Goal: Obtain resource: Obtain resource

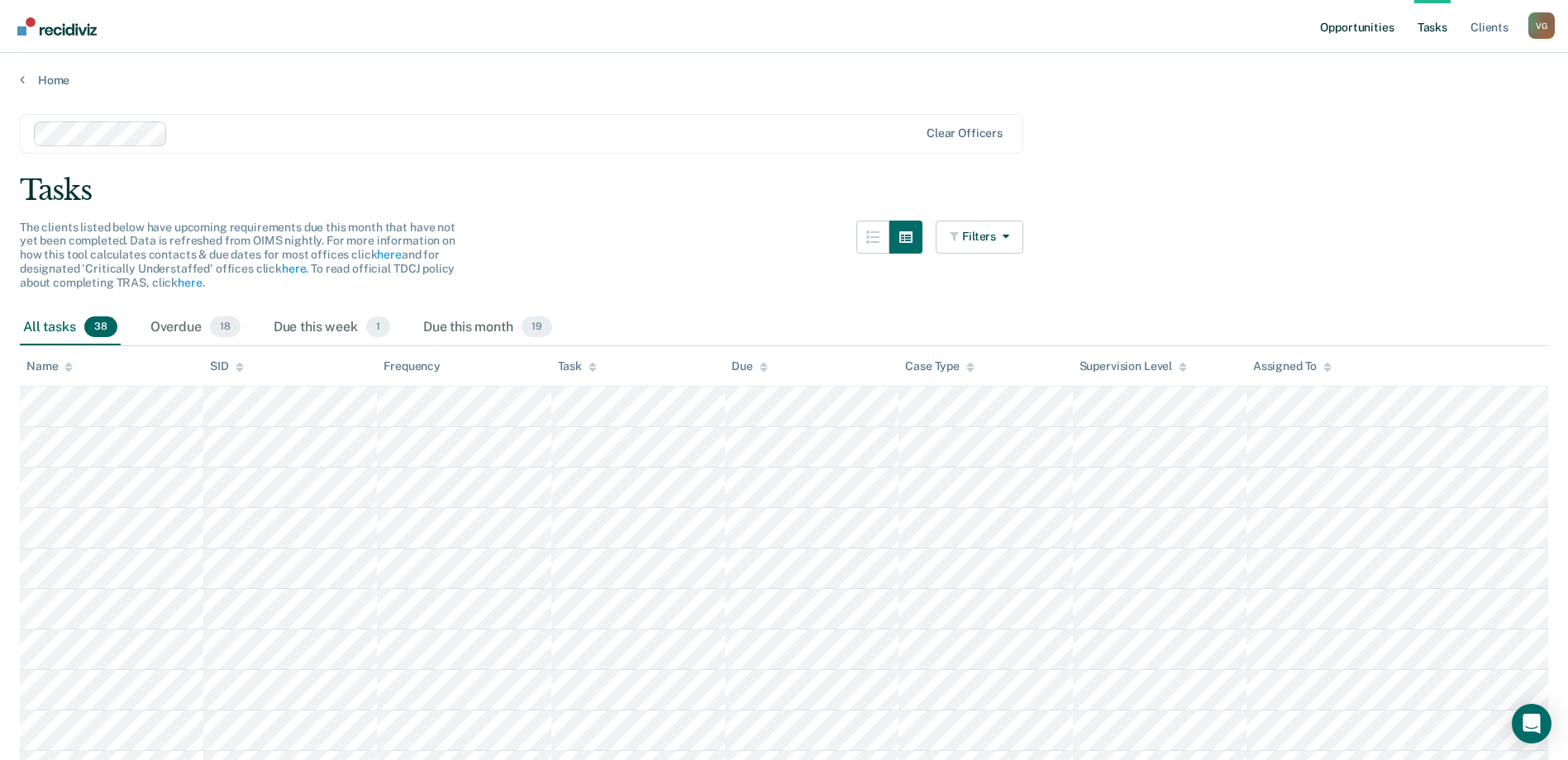
click at [1334, 29] on link "Opportunities" at bounding box center [1357, 26] width 80 height 53
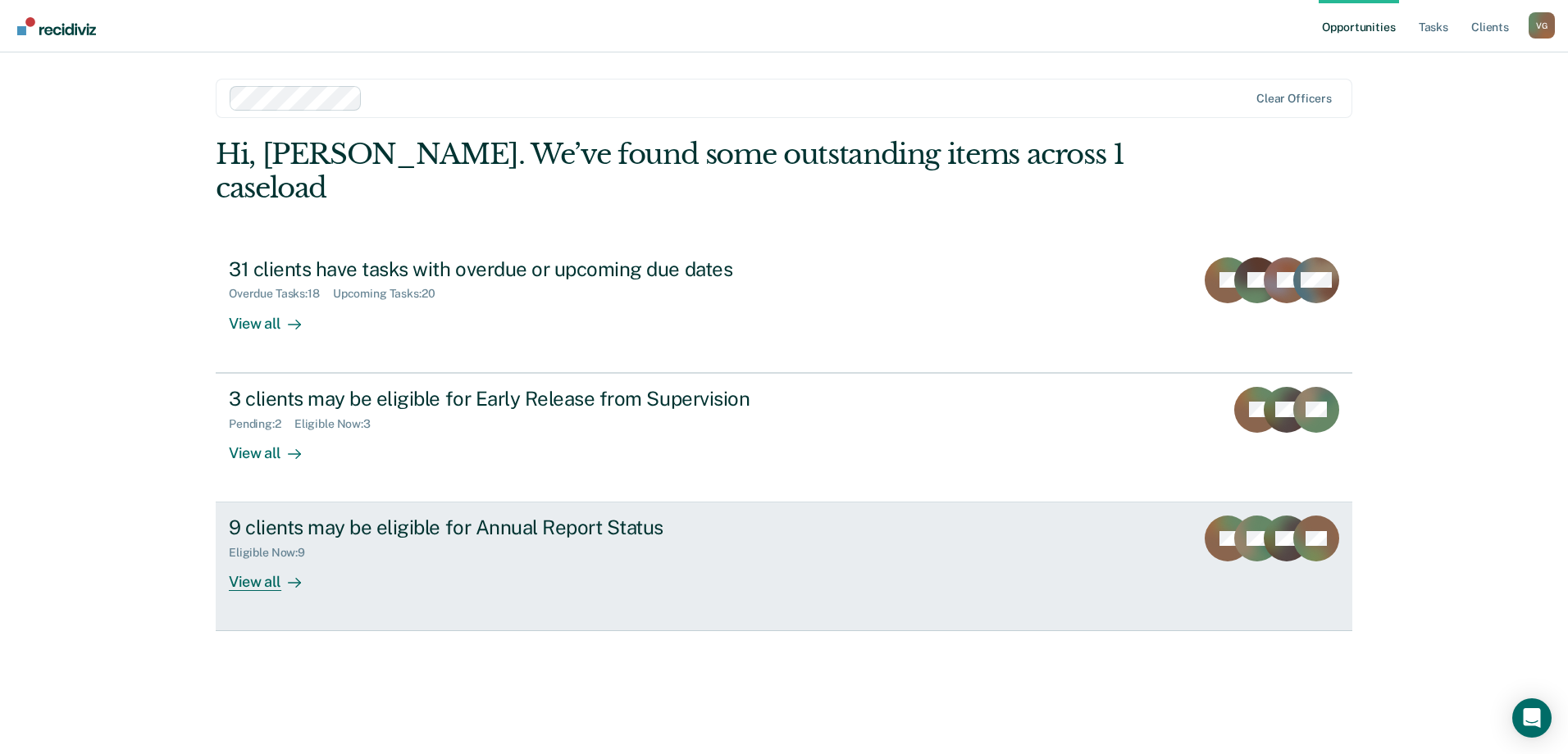
click at [549, 515] on div "9 clients may be eligible for Annual Report Status" at bounding box center [517, 527] width 576 height 24
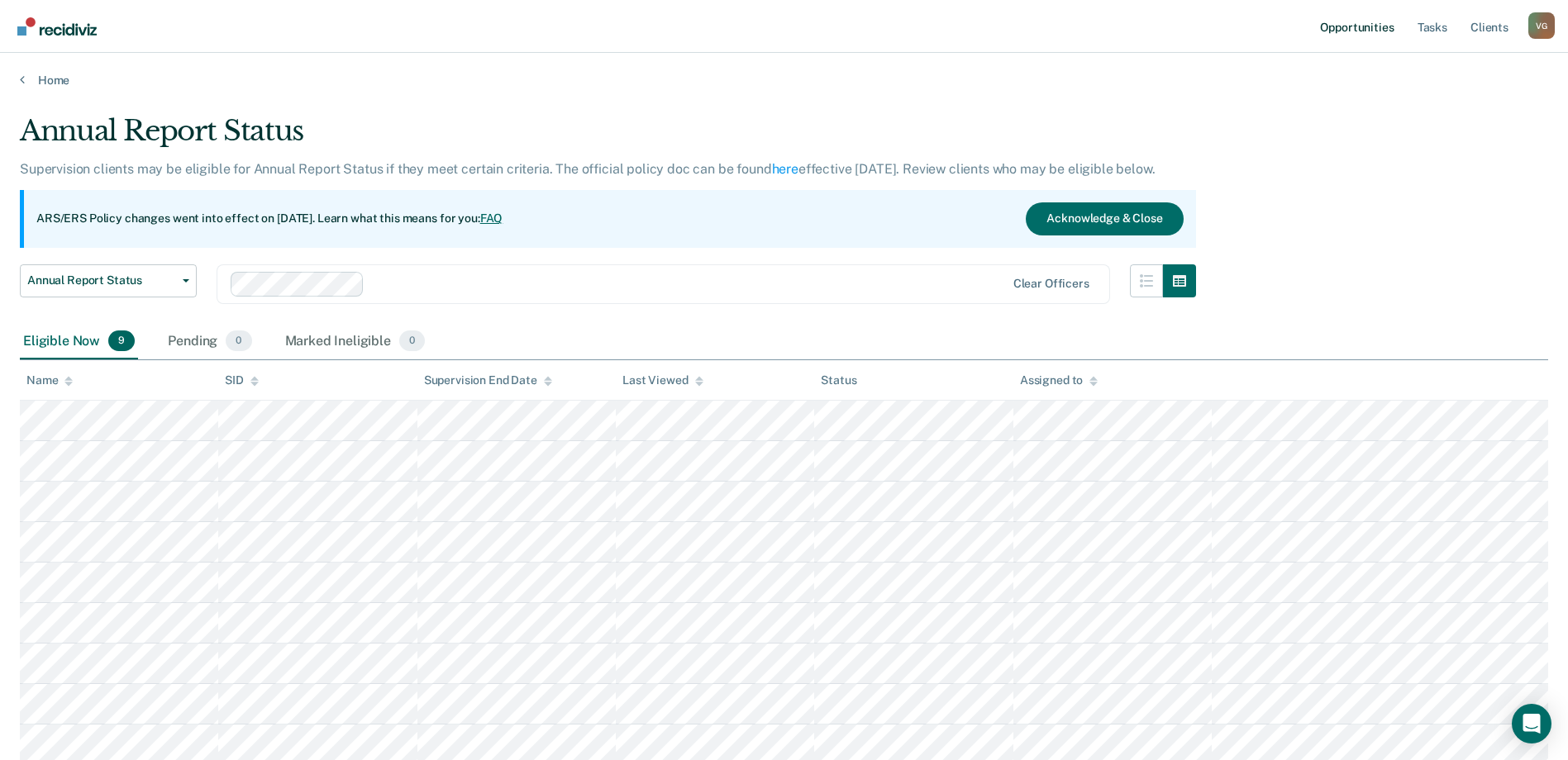
click at [1323, 19] on link "Opportunities" at bounding box center [1357, 26] width 80 height 53
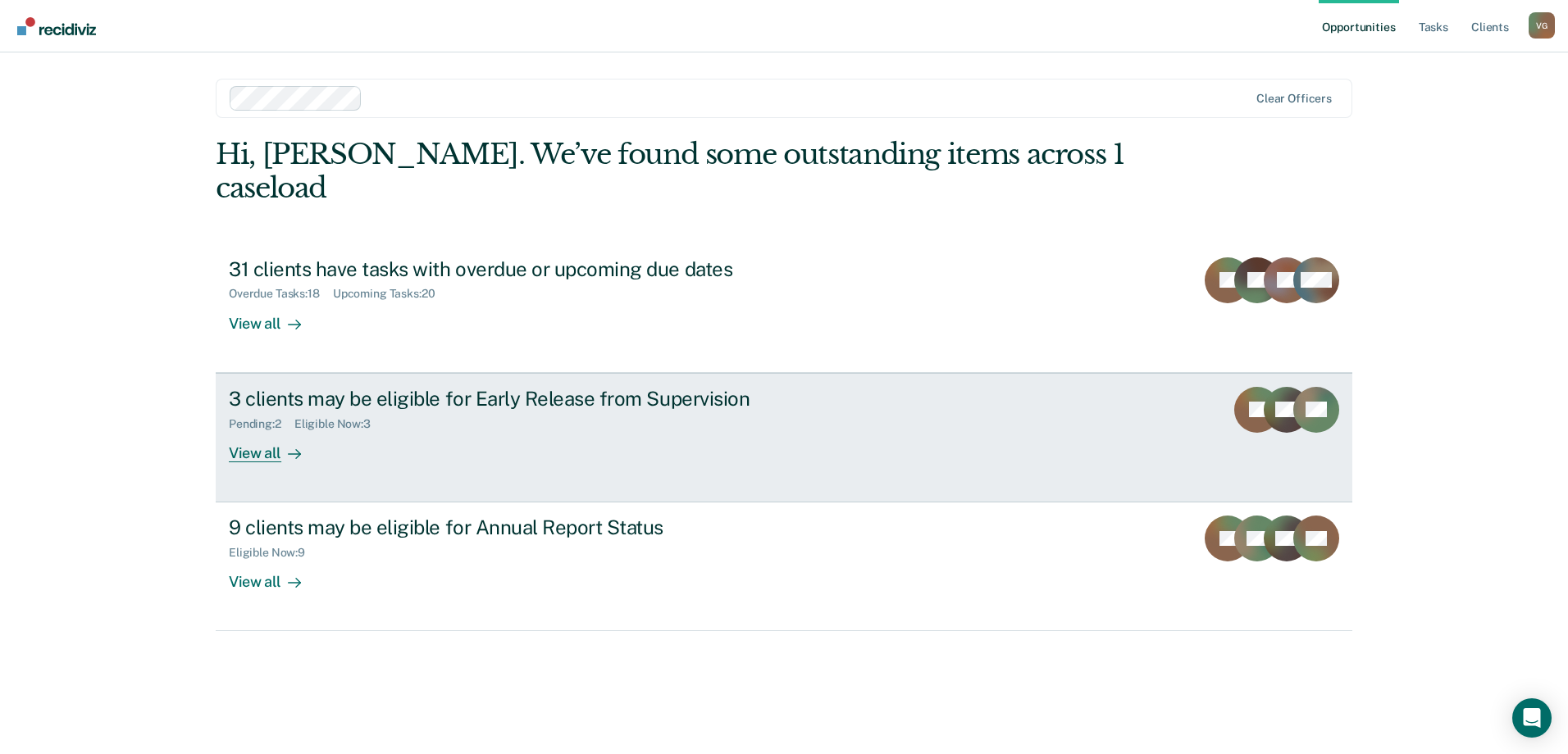
click at [621, 407] on div "3 clients may be eligible for Early Release from Supervision Pending : 2 Eligib…" at bounding box center [537, 425] width 616 height 76
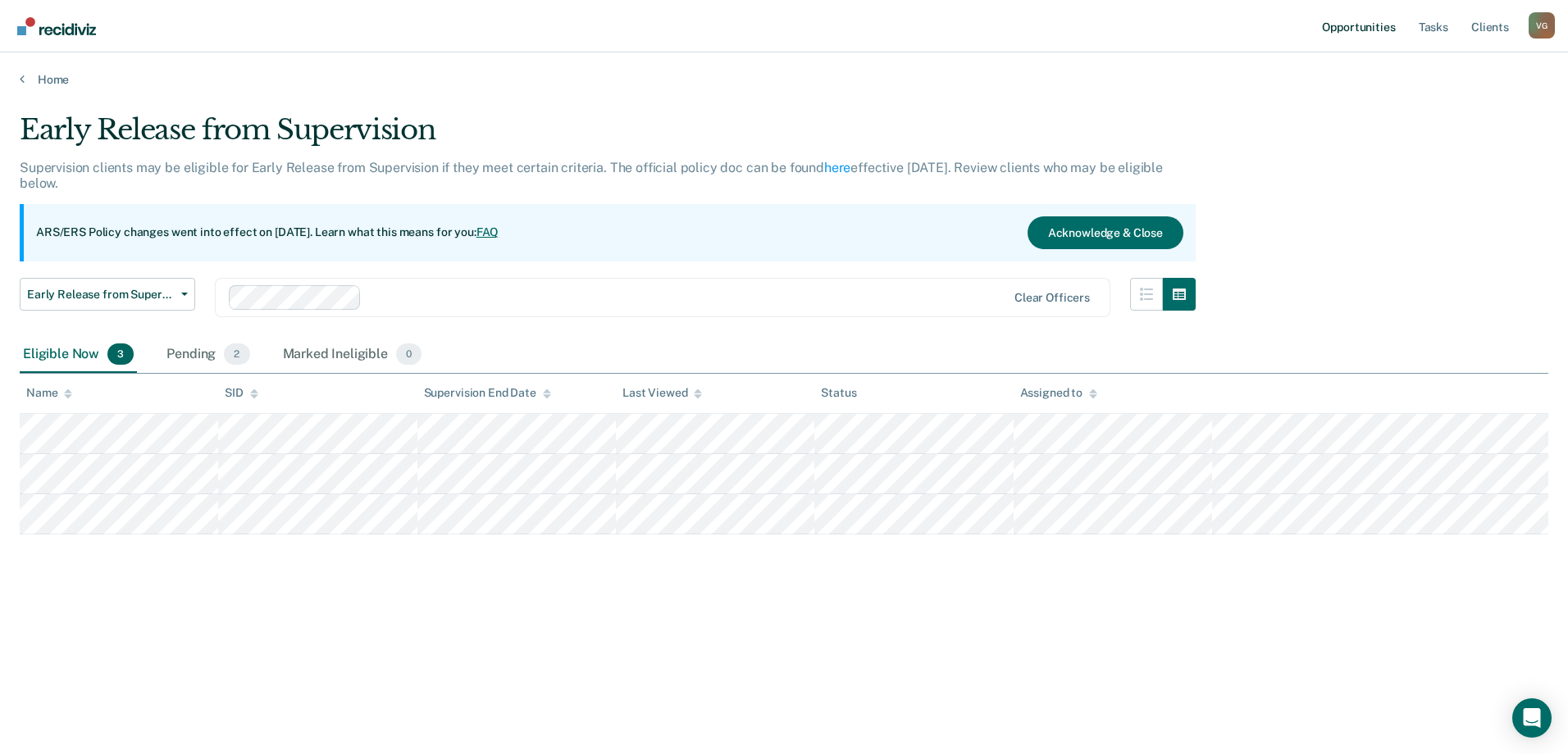
click at [1366, 15] on link "Opportunities" at bounding box center [1358, 26] width 80 height 52
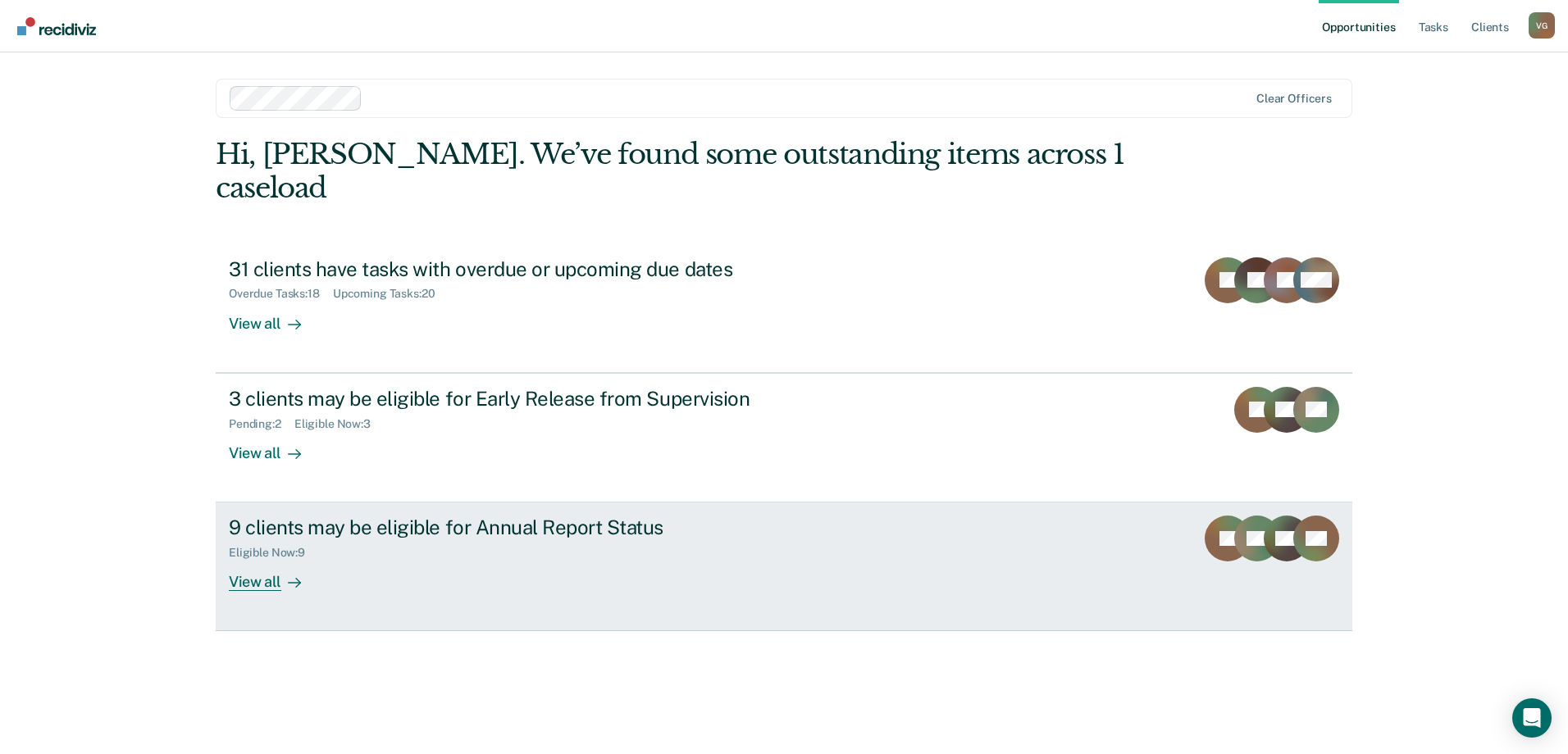
click at [684, 515] on div "9 clients may be eligible for Annual Report Status" at bounding box center [517, 527] width 576 height 24
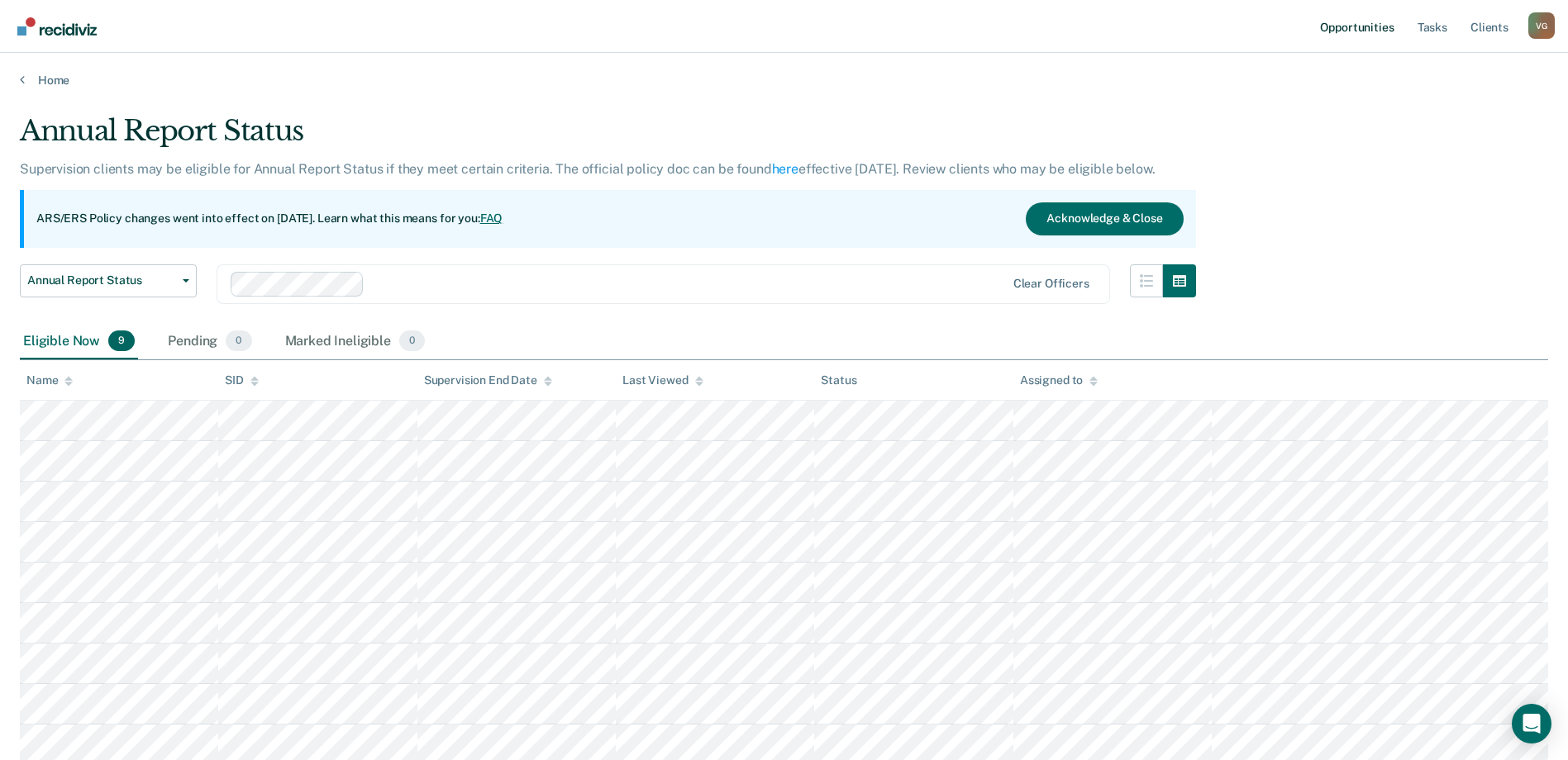
click at [1340, 20] on link "Opportunities" at bounding box center [1357, 26] width 80 height 53
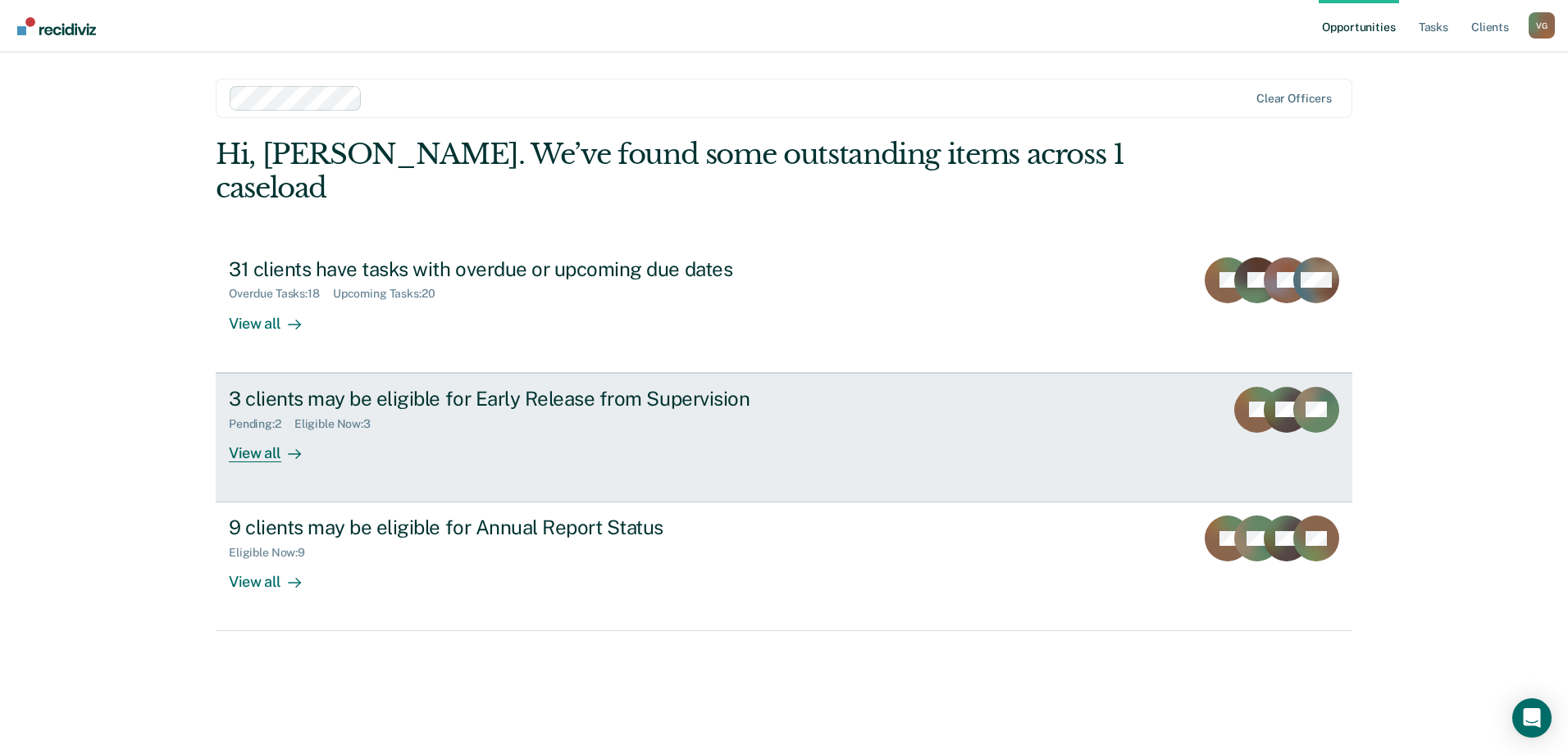
click at [647, 387] on div "3 clients may be eligible for Early Release from Supervision" at bounding box center [517, 399] width 576 height 24
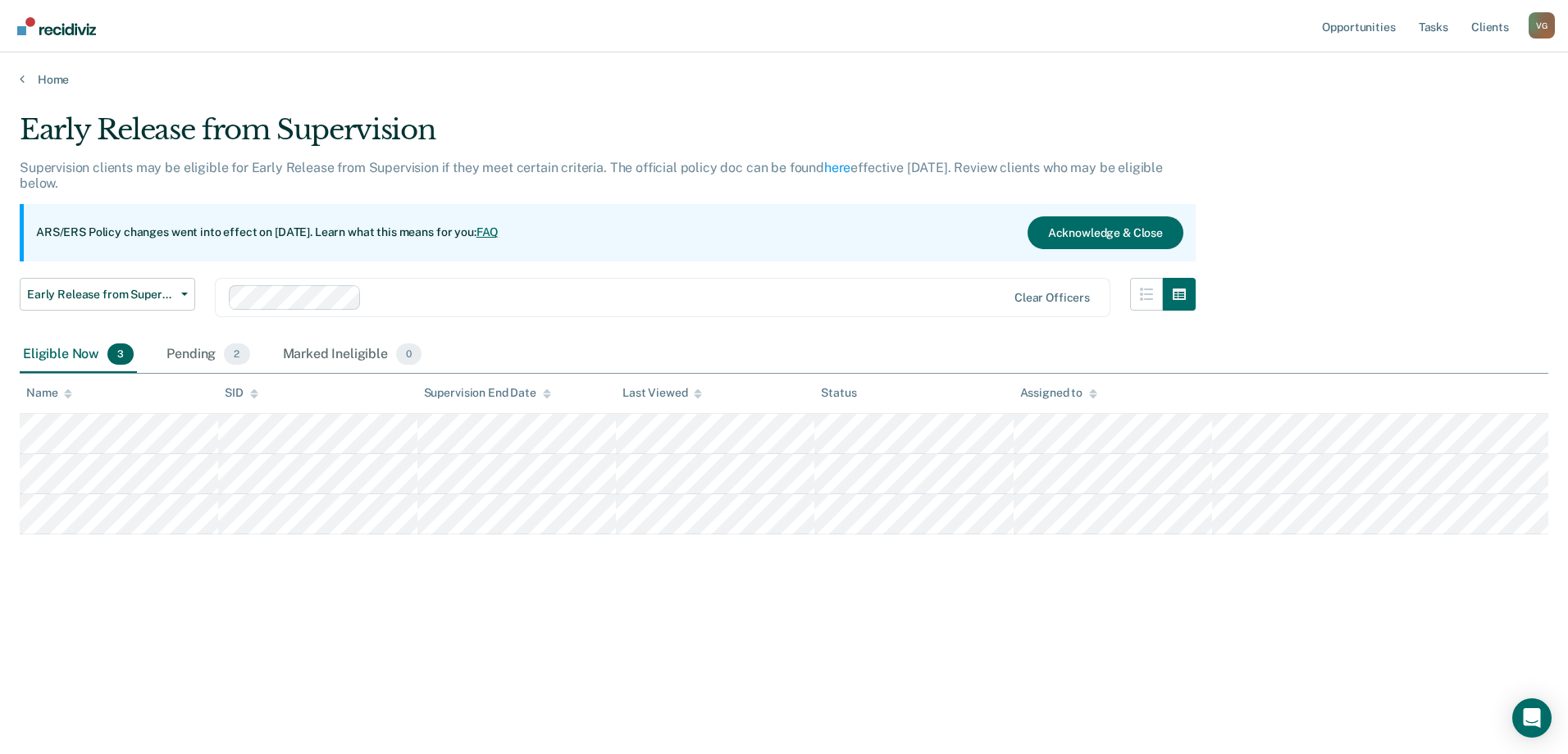
click at [70, 397] on icon at bounding box center [68, 396] width 8 height 4
click at [70, 388] on div at bounding box center [68, 393] width 8 height 14
click at [239, 352] on span "2" at bounding box center [237, 354] width 25 height 21
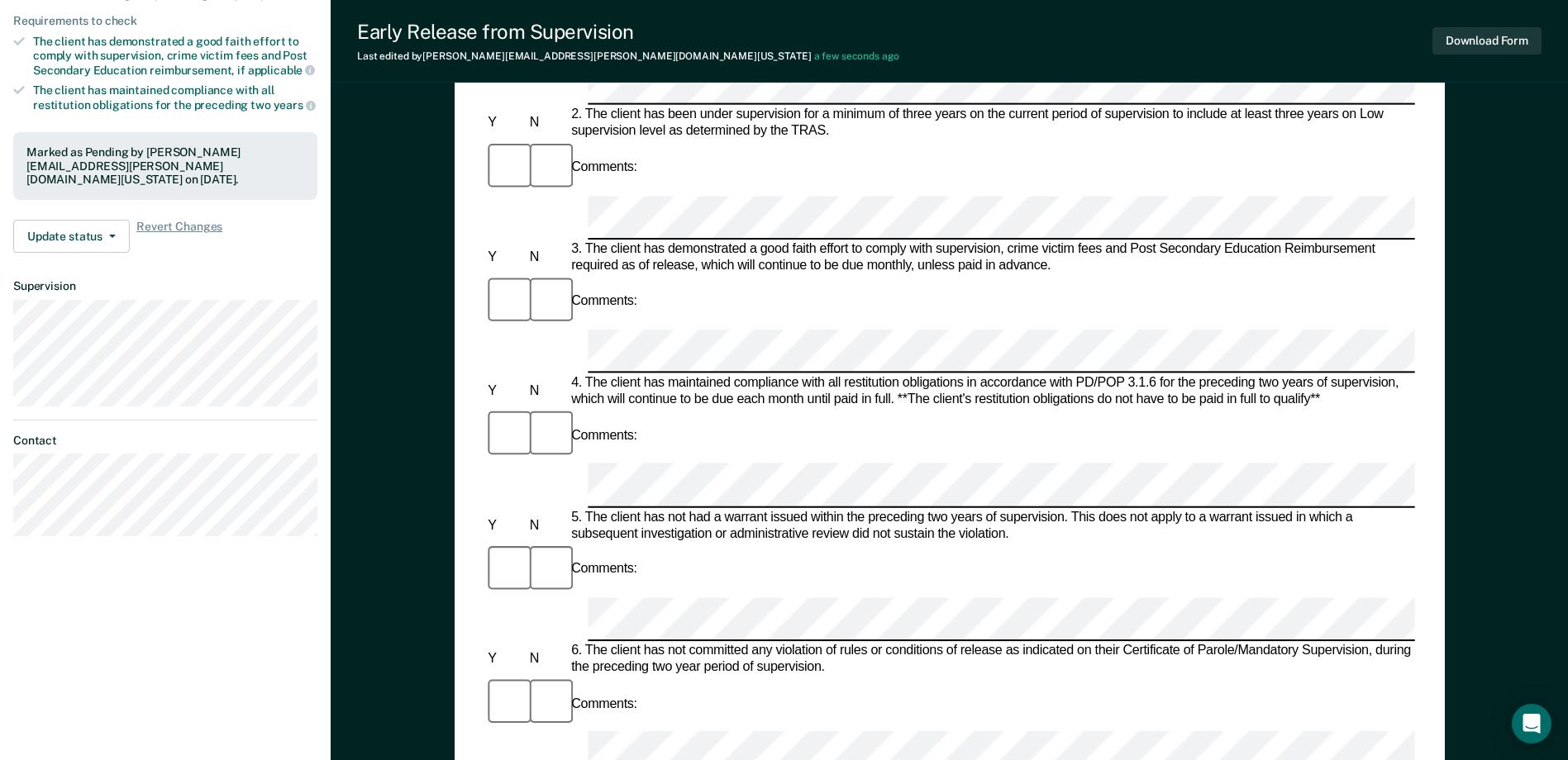
scroll to position [247, 0]
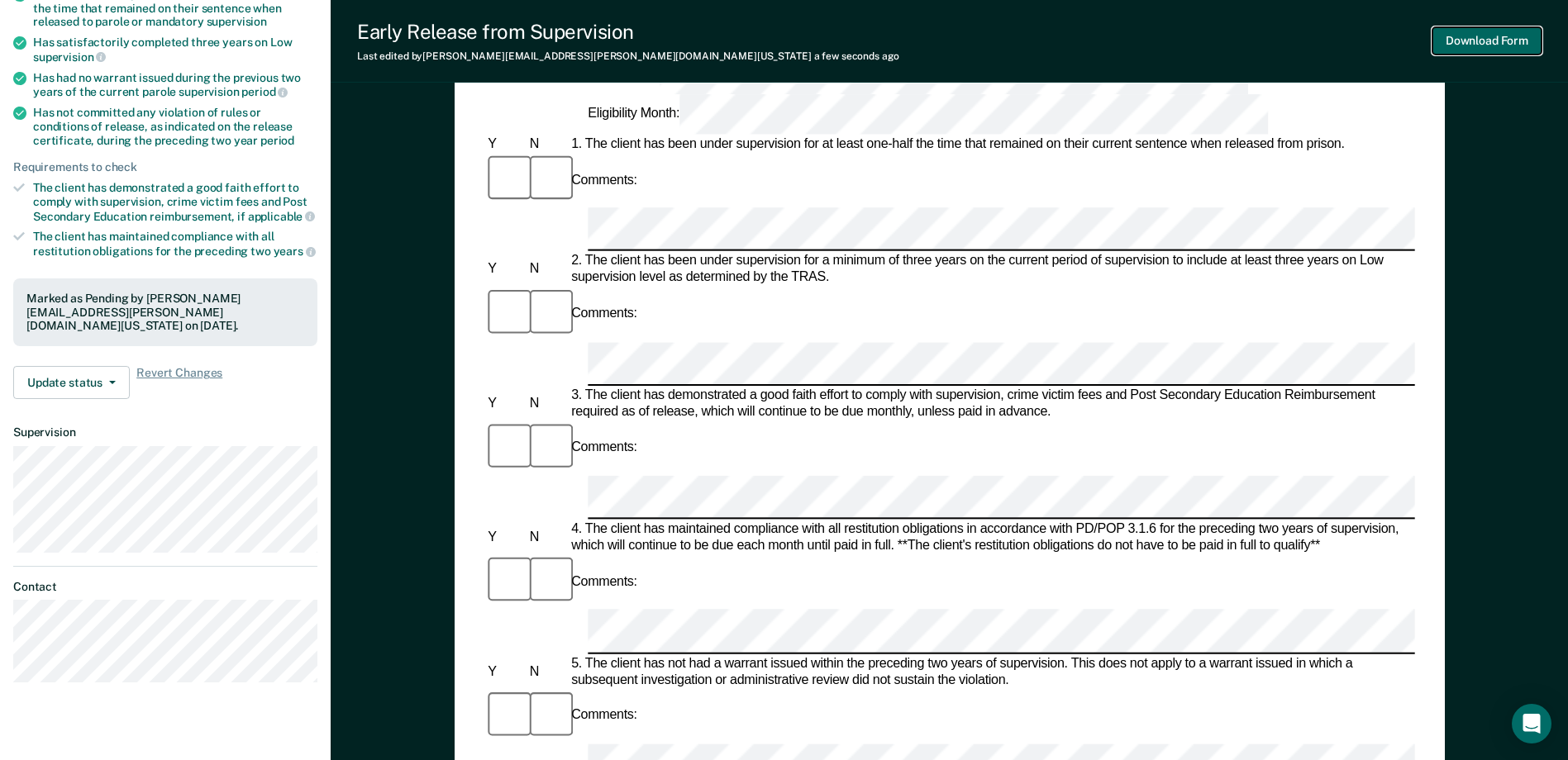
click at [1499, 42] on button "Download Form" at bounding box center [1487, 41] width 110 height 27
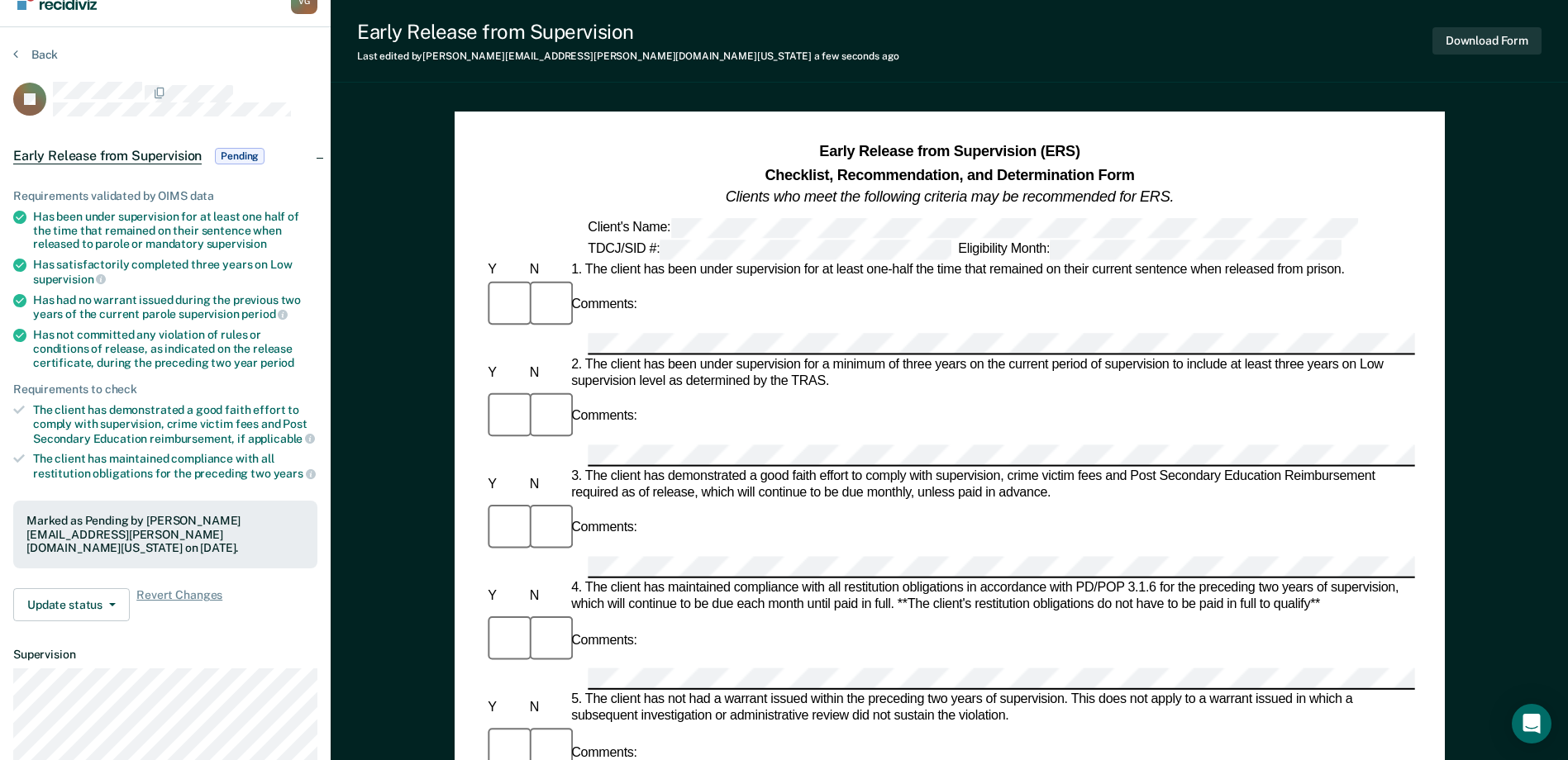
scroll to position [0, 0]
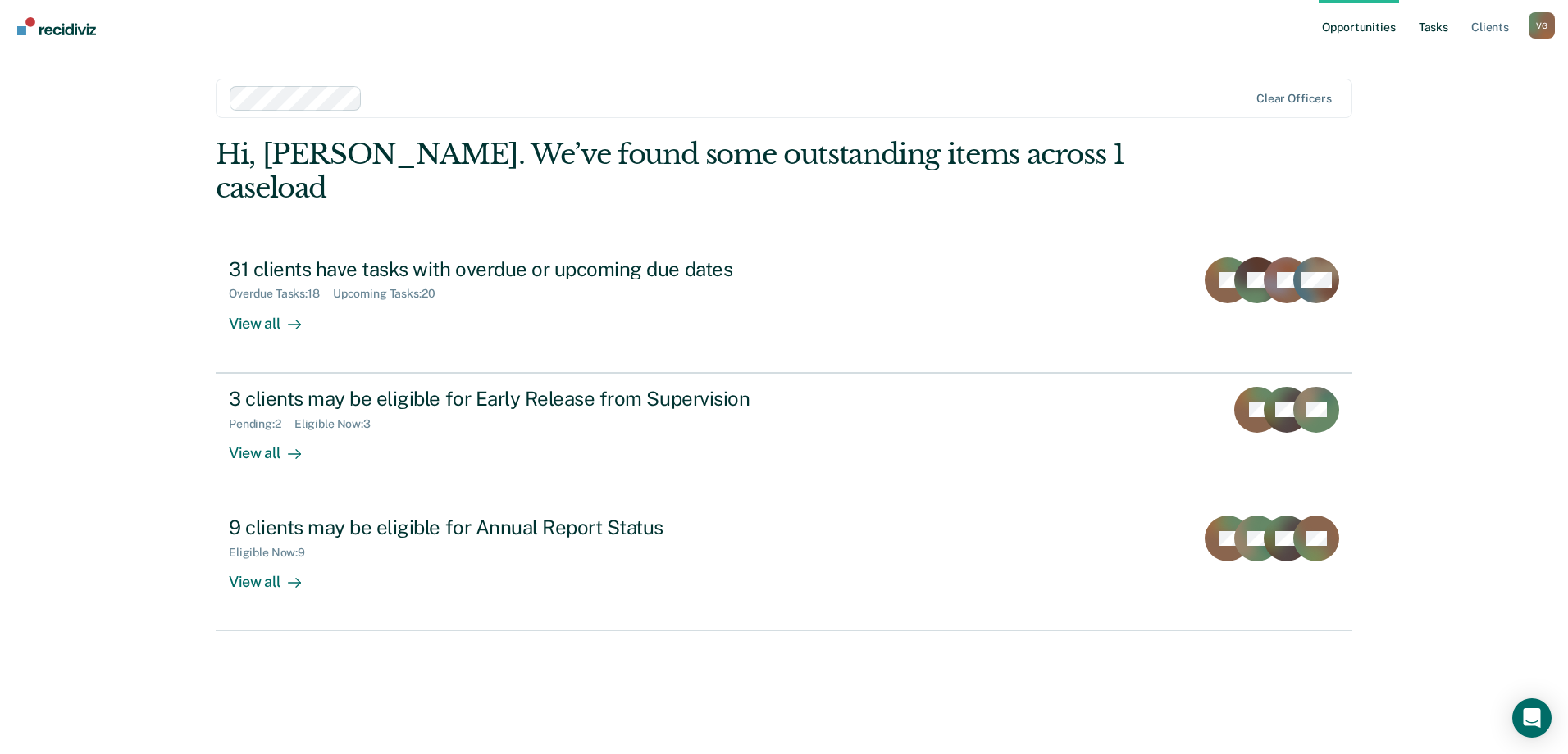
click at [1446, 26] on link "Tasks" at bounding box center [1433, 26] width 36 height 52
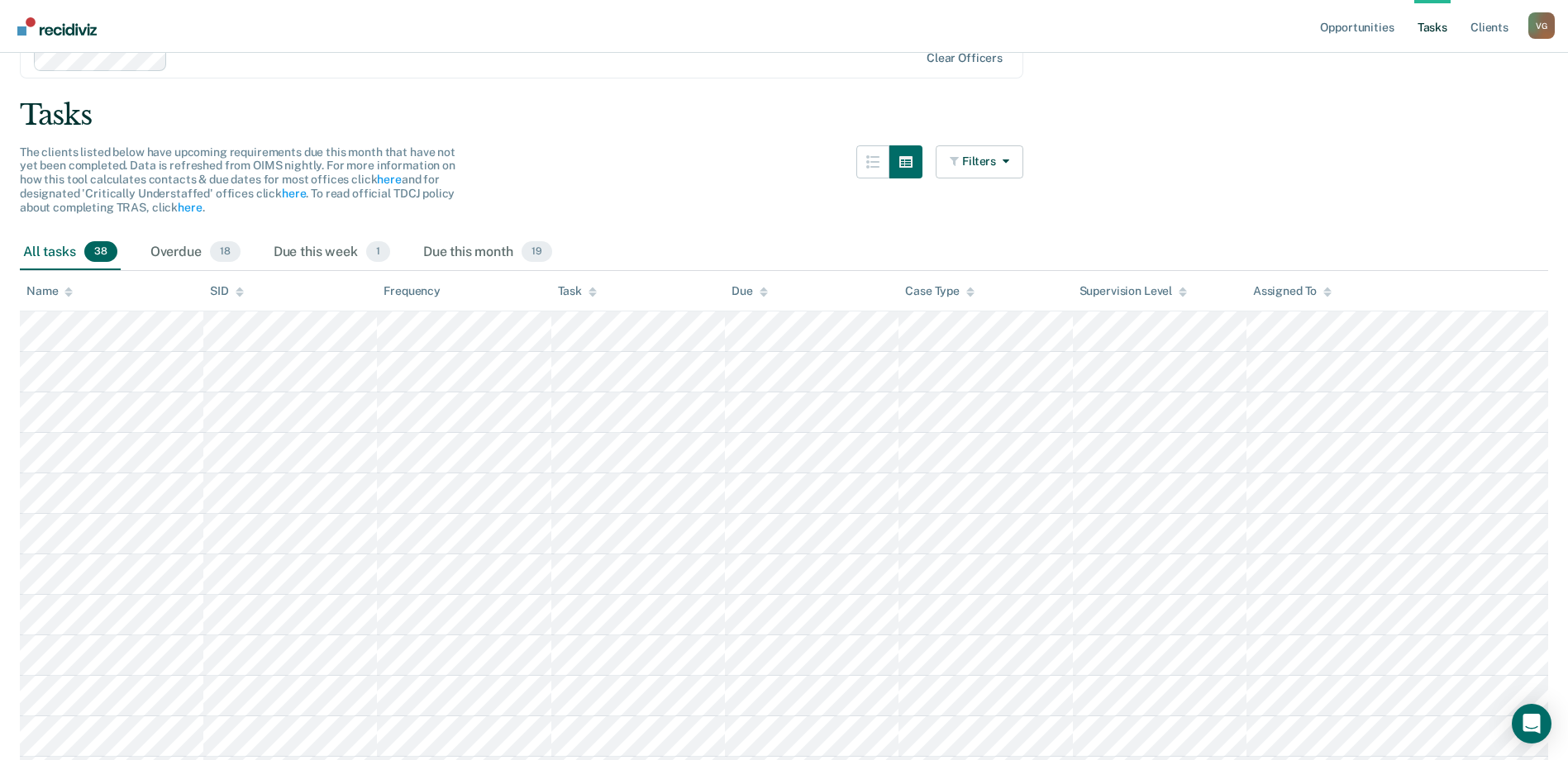
scroll to position [74, 0]
click at [377, 253] on span "1" at bounding box center [378, 253] width 24 height 22
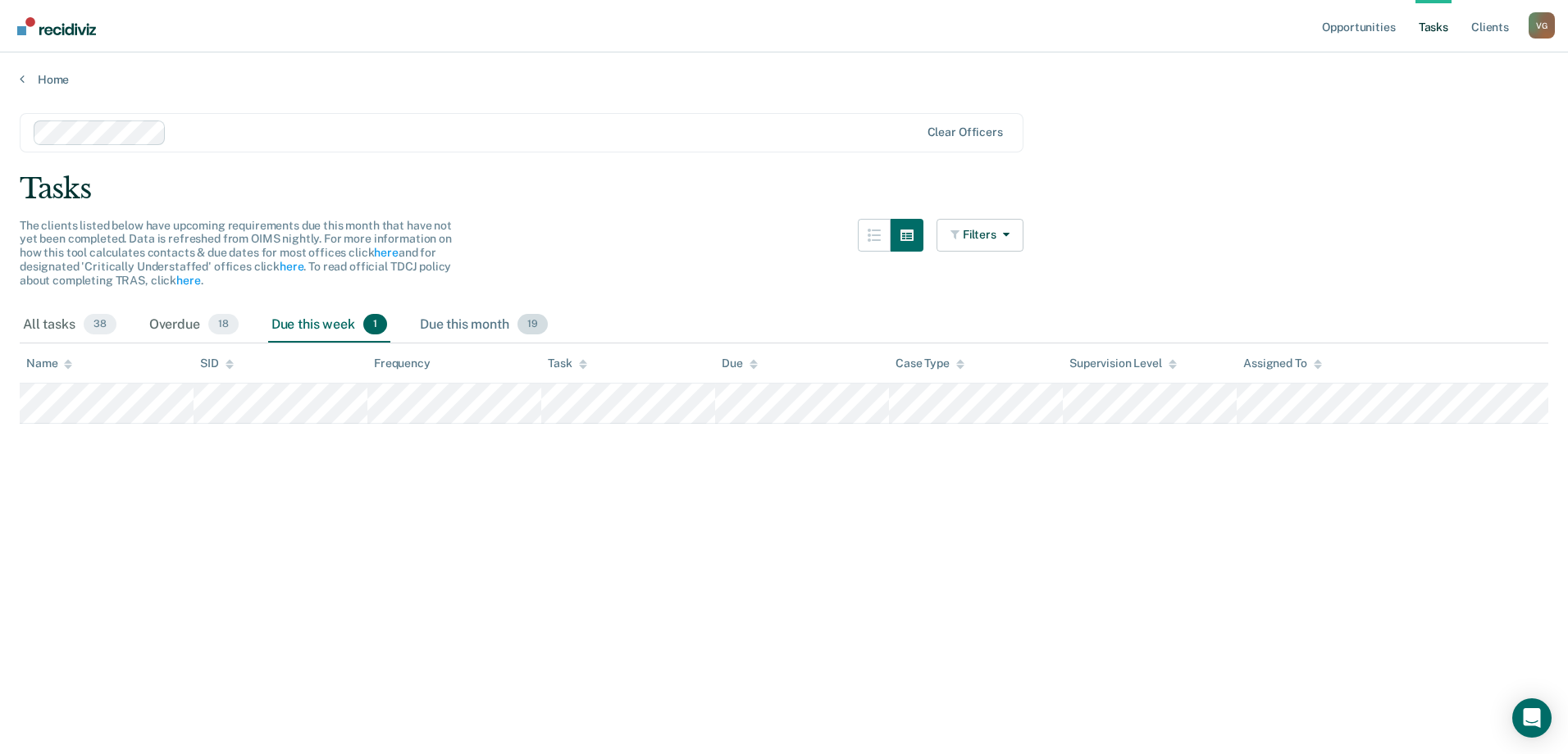
click at [531, 321] on span "19" at bounding box center [532, 325] width 30 height 21
